Goal: Task Accomplishment & Management: Use online tool/utility

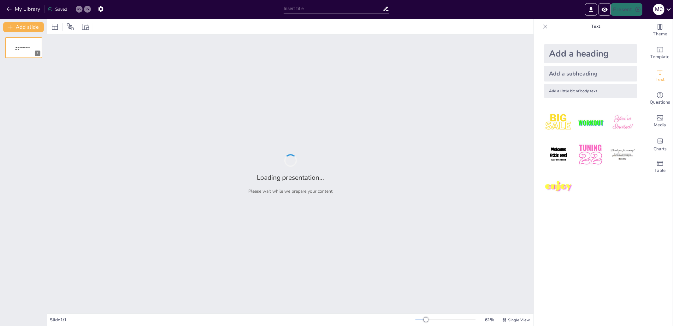
type input "test"
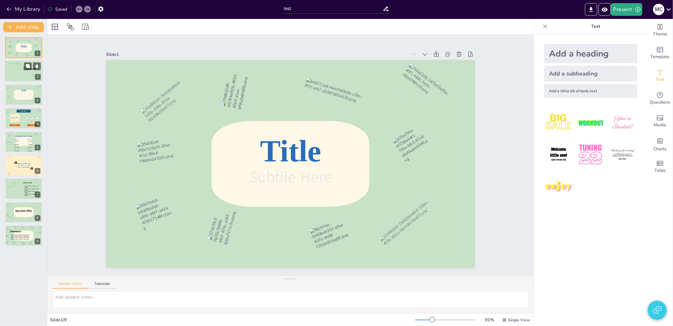
click at [30, 74] on div at bounding box center [24, 71] width 38 height 21
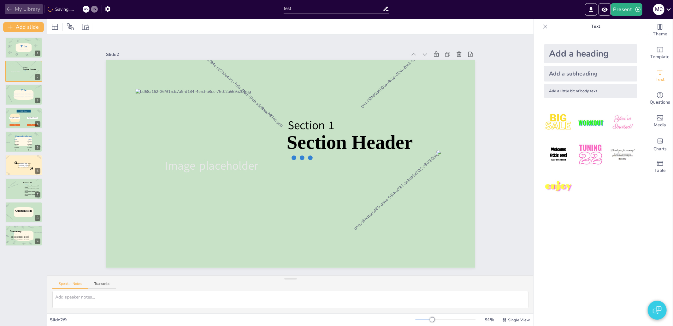
click at [27, 11] on button "My Library" at bounding box center [24, 9] width 38 height 10
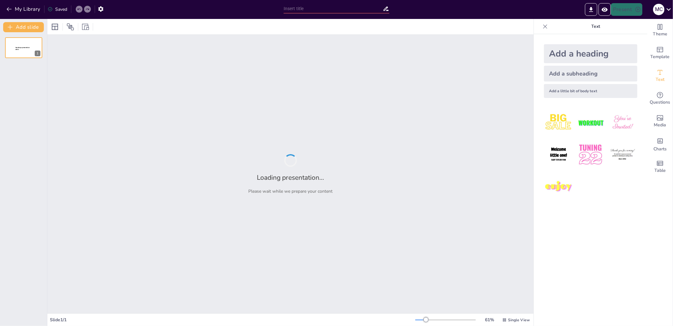
type input "test"
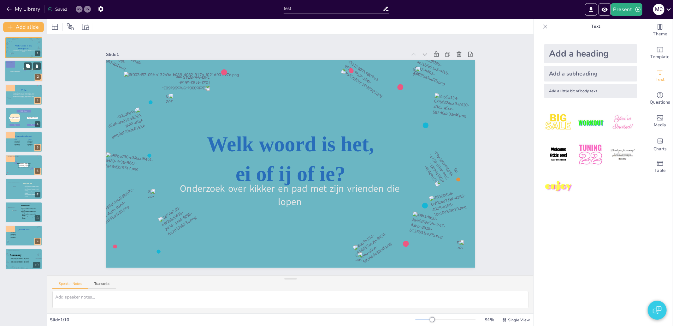
click at [21, 72] on icon at bounding box center [16, 72] width 12 height 2
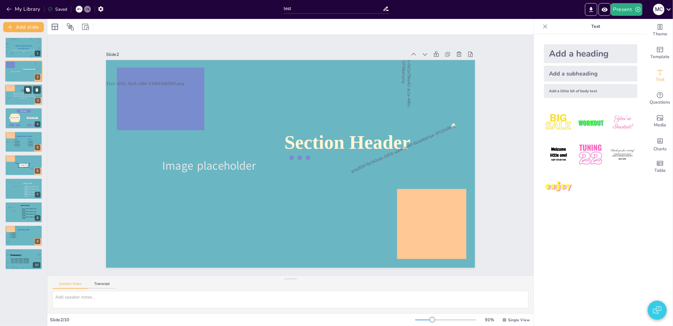
click at [24, 100] on div at bounding box center [24, 95] width 33 height 18
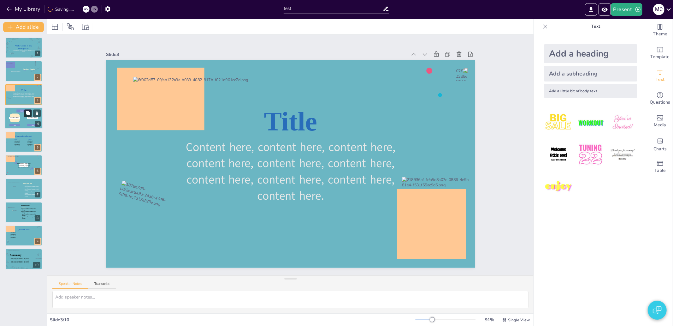
click at [26, 111] on icon at bounding box center [28, 113] width 4 height 4
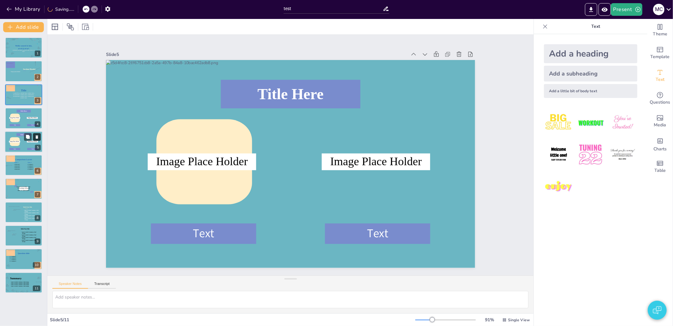
click at [34, 133] on button at bounding box center [37, 137] width 8 height 8
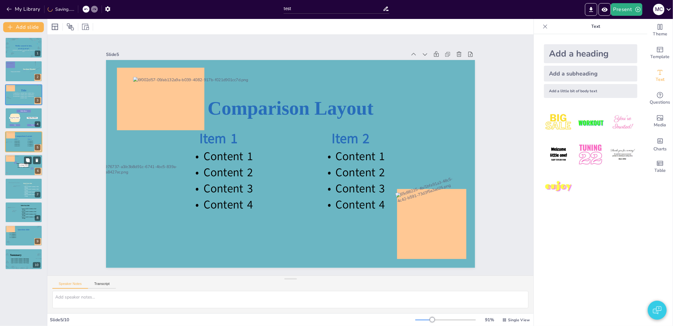
click at [19, 167] on icon at bounding box center [23, 165] width 15 height 5
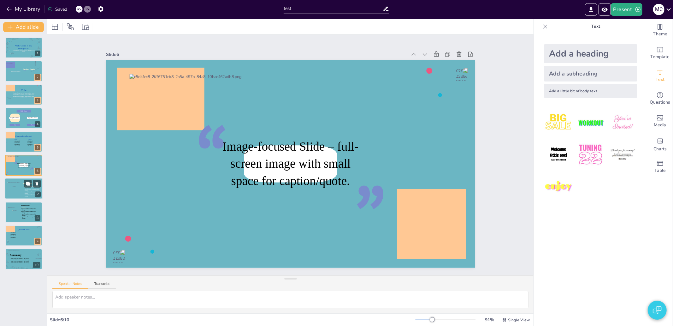
click at [15, 187] on div at bounding box center [17, 190] width 8 height 9
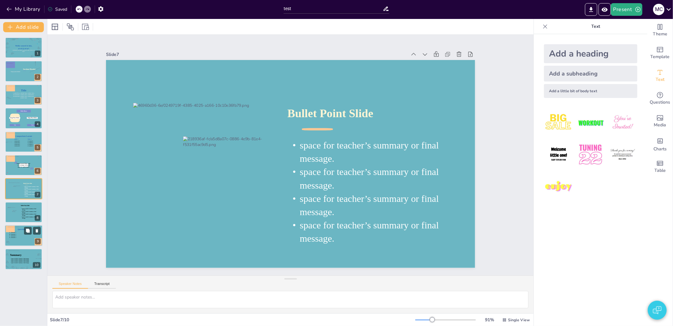
click at [21, 235] on icon at bounding box center [23, 236] width 29 height 9
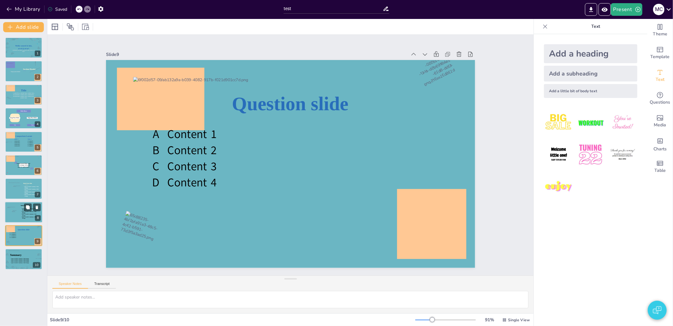
click at [21, 210] on icon at bounding box center [29, 213] width 17 height 10
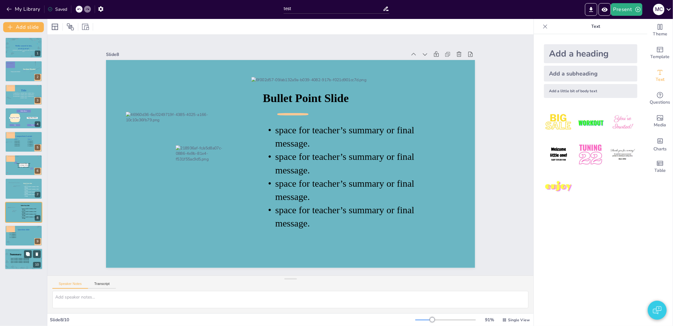
click at [12, 259] on icon at bounding box center [21, 260] width 22 height 5
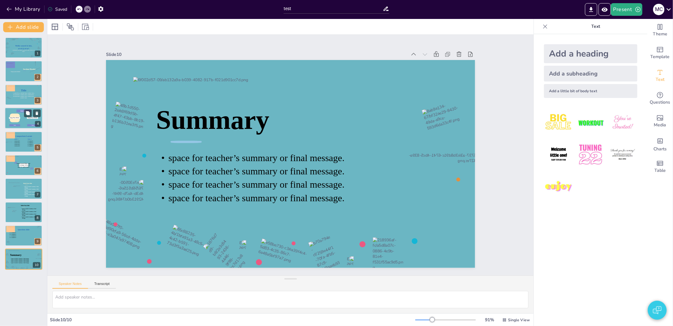
click at [21, 122] on div at bounding box center [15, 118] width 18 height 18
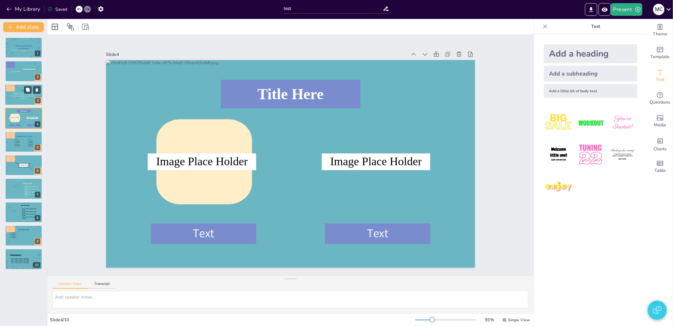
click at [19, 92] on div at bounding box center [24, 95] width 33 height 18
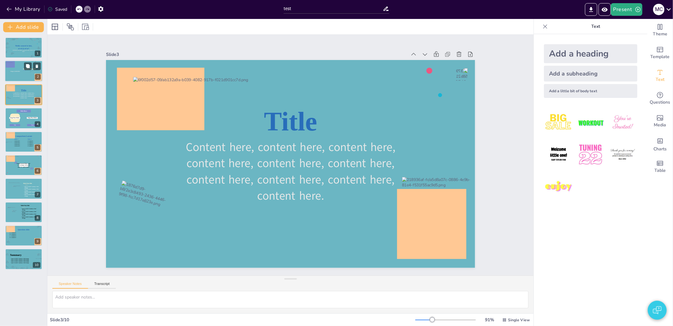
click at [23, 74] on div at bounding box center [12, 74] width 23 height 23
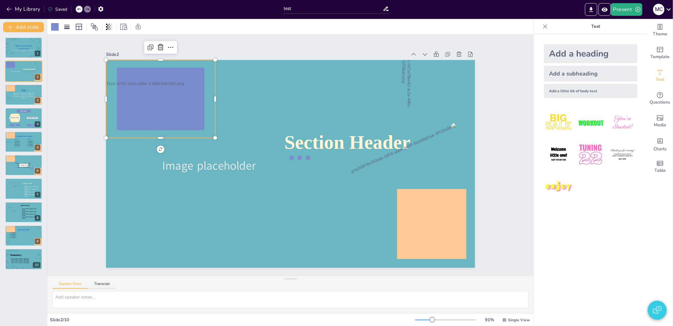
click at [135, 70] on icon at bounding box center [160, 99] width 87 height 62
click at [132, 71] on icon at bounding box center [161, 99] width 87 height 62
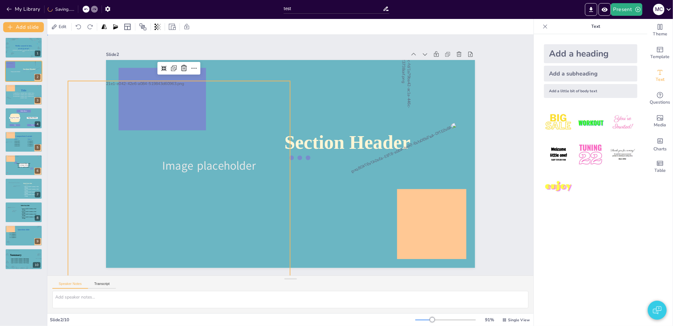
click at [67, 52] on div "Slide 1 Welk woord is het, ei of ij of ie? Onderzoek over kikker en pad met zij…" at bounding box center [290, 155] width 509 height 290
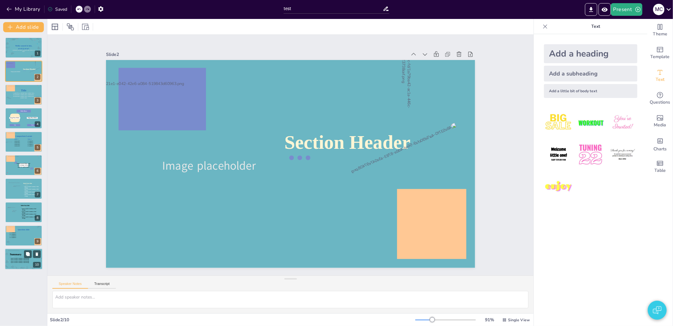
click at [17, 264] on div at bounding box center [24, 259] width 33 height 18
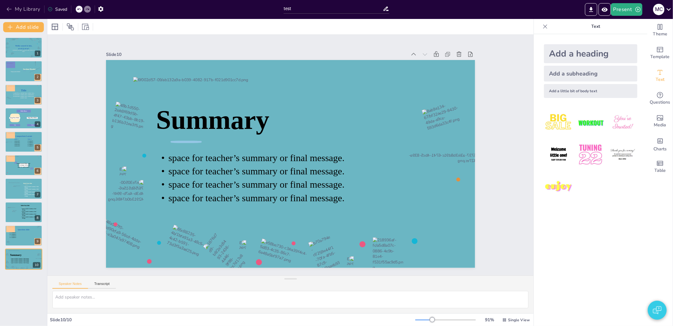
click at [33, 9] on button "My Library" at bounding box center [24, 9] width 38 height 10
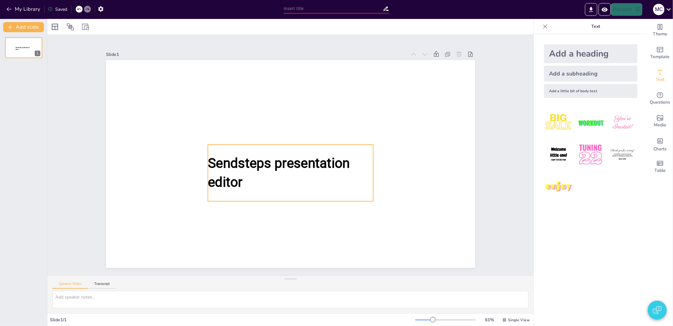
type input "test"
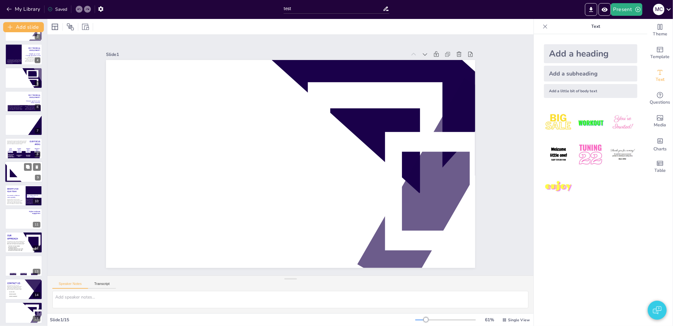
scroll to position [66, 0]
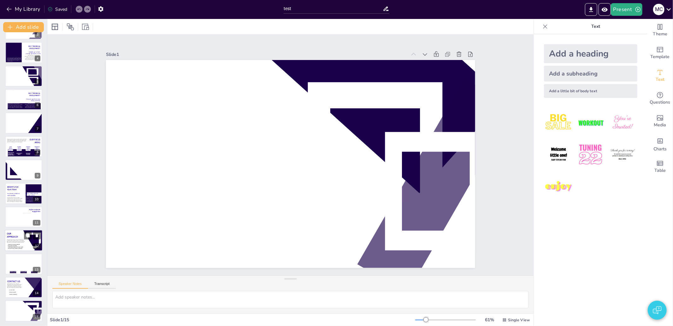
click at [10, 242] on icon at bounding box center [16, 241] width 18 height 4
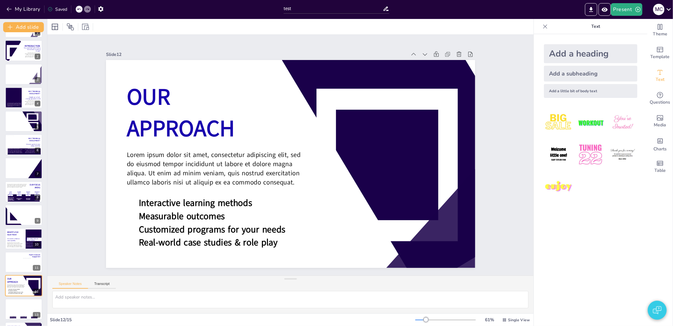
scroll to position [0, 0]
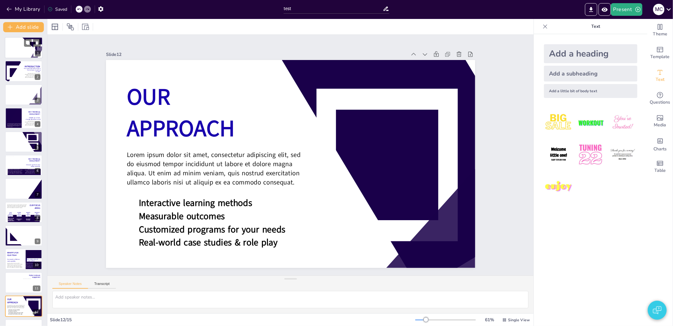
click at [17, 49] on icon at bounding box center [16, 48] width 18 height 4
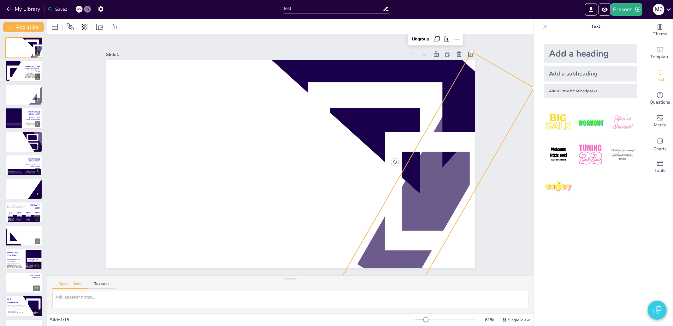
click at [377, 258] on icon at bounding box center [437, 186] width 158 height 215
click at [66, 116] on div "Slide 1 [GEOGRAPHIC_DATA] and Tyke Business Presentation DEVELOPMENT Empowering…" at bounding box center [290, 155] width 486 height 241
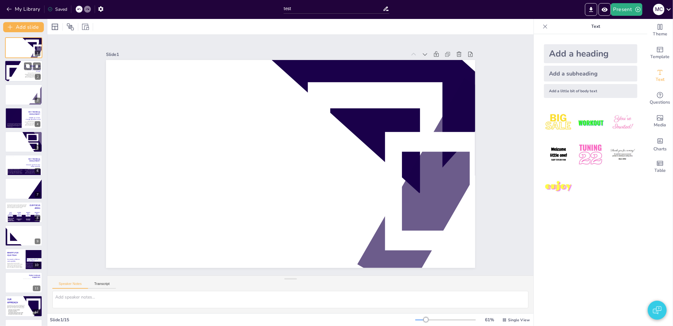
click at [21, 70] on icon at bounding box center [15, 73] width 14 height 12
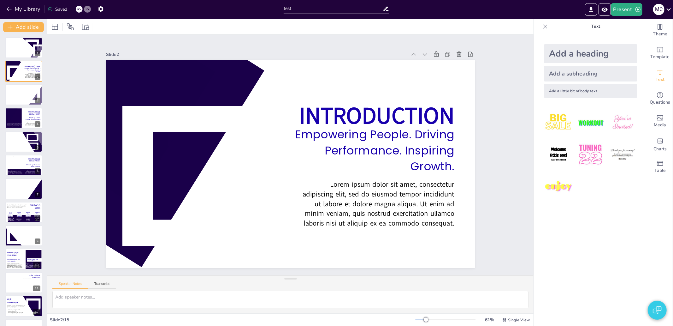
click at [542, 25] on icon at bounding box center [545, 26] width 6 height 6
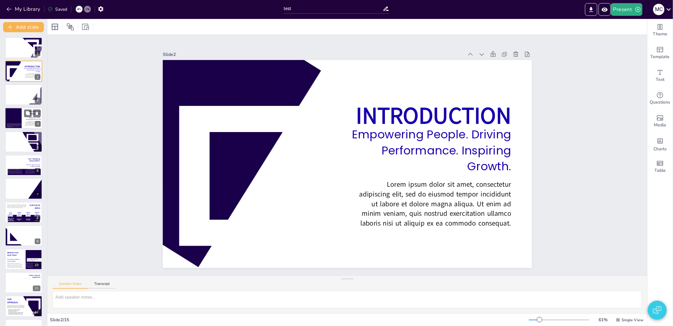
click at [26, 118] on icon at bounding box center [32, 118] width 17 height 3
